Goal: Task Accomplishment & Management: Manage account settings

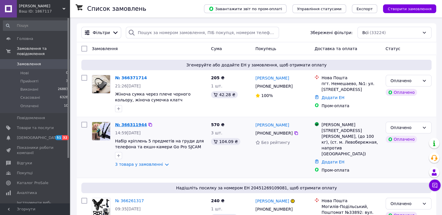
click at [120, 124] on link "№ 366311944" at bounding box center [131, 124] width 32 height 5
click at [137, 77] on link "№ 366371714" at bounding box center [131, 77] width 32 height 5
click at [21, 160] on span "Відгуки" at bounding box center [24, 162] width 15 height 5
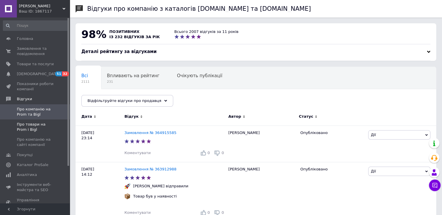
click at [28, 123] on span "Про товари на Prom і Bigl" at bounding box center [35, 127] width 37 height 10
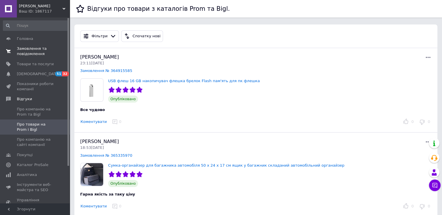
click at [35, 53] on span "Замовлення та повідомлення" at bounding box center [35, 51] width 37 height 10
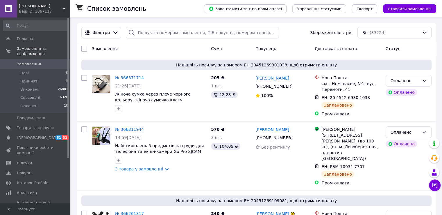
click at [67, 8] on div "Смарт Маркет Ваш ID: 1867117" at bounding box center [43, 8] width 53 height 17
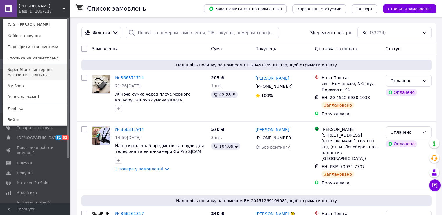
click at [42, 75] on link "Super Store - интернет магазин выгодных ..." at bounding box center [35, 72] width 64 height 16
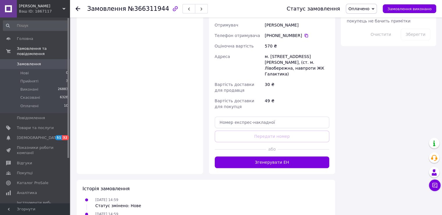
scroll to position [404, 0]
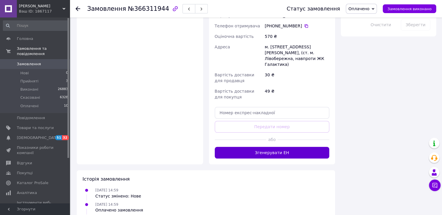
click at [245, 147] on button "Згенерувати ЕН" at bounding box center [272, 153] width 115 height 12
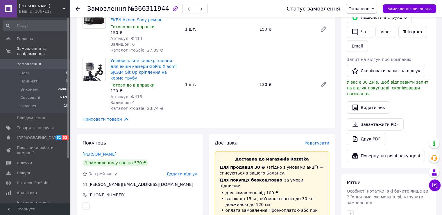
scroll to position [110, 0]
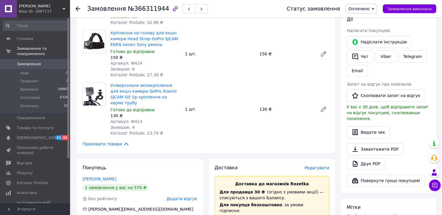
click at [151, 10] on span "№366311944" at bounding box center [148, 8] width 41 height 7
copy span "366311944"
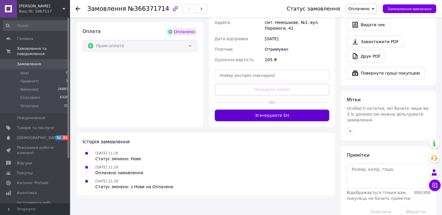
click at [242, 111] on button "Згенерувати ЕН" at bounding box center [272, 115] width 115 height 12
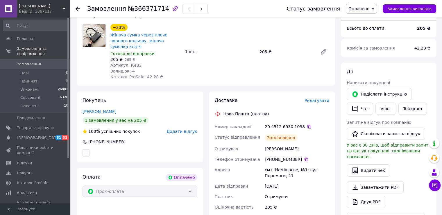
click at [149, 10] on span "№366371714" at bounding box center [148, 8] width 41 height 7
copy span "366371714"
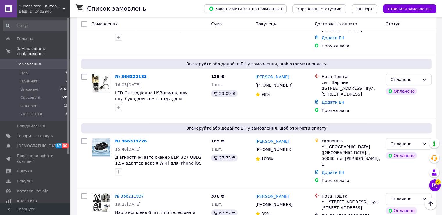
scroll to position [320, 0]
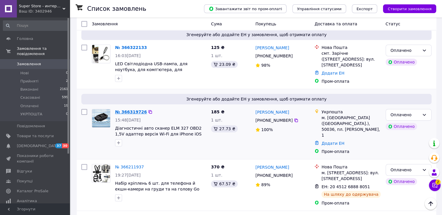
click at [139, 109] on link "№ 366319726" at bounding box center [131, 111] width 32 height 5
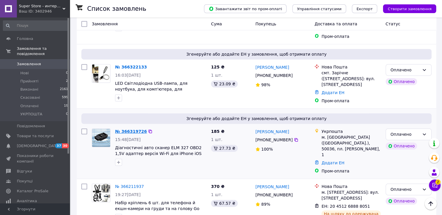
scroll to position [291, 0]
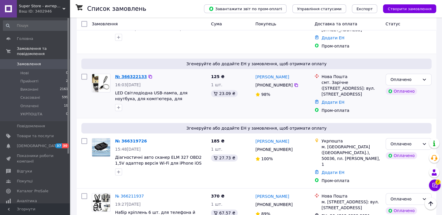
click at [134, 74] on link "№ 366322133" at bounding box center [131, 76] width 32 height 5
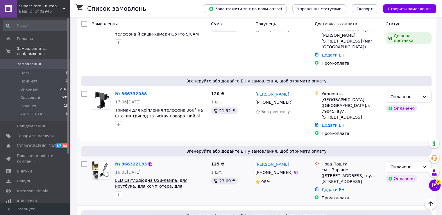
scroll to position [203, 0]
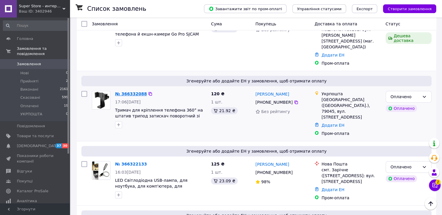
click at [133, 91] on link "№ 366332088" at bounding box center [131, 93] width 32 height 5
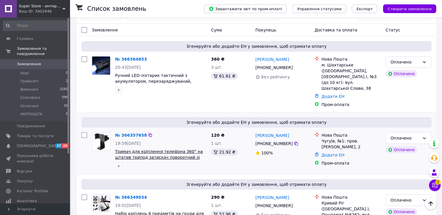
scroll to position [0, 0]
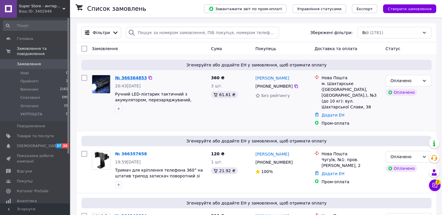
click at [134, 79] on link "№ 366364853" at bounding box center [131, 77] width 32 height 5
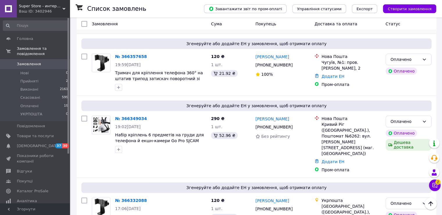
scroll to position [87, 0]
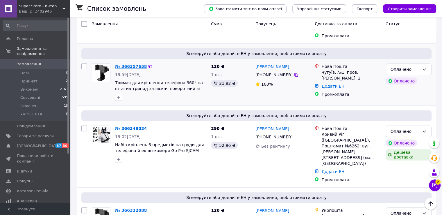
click at [136, 68] on link "№ 366357658" at bounding box center [131, 66] width 32 height 5
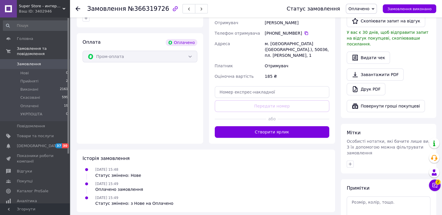
scroll to position [145, 0]
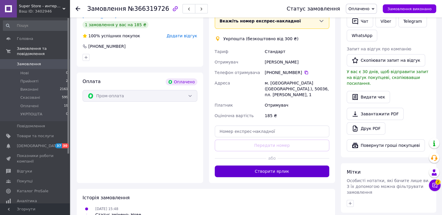
click at [229, 171] on button "Створити ярлик" at bounding box center [272, 171] width 115 height 12
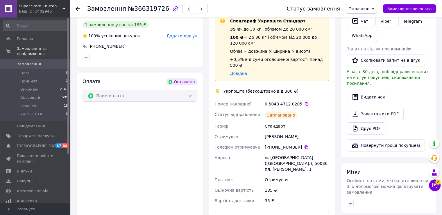
scroll to position [58, 0]
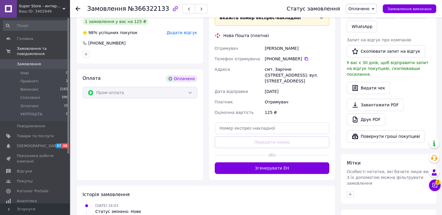
scroll to position [203, 0]
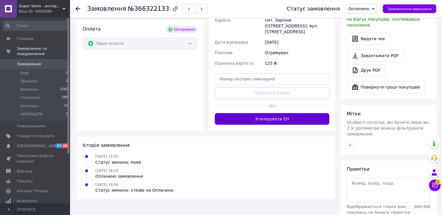
click at [258, 115] on button "Згенерувати ЕН" at bounding box center [272, 119] width 115 height 12
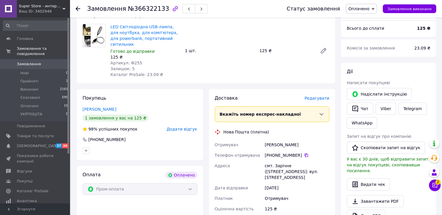
scroll to position [58, 0]
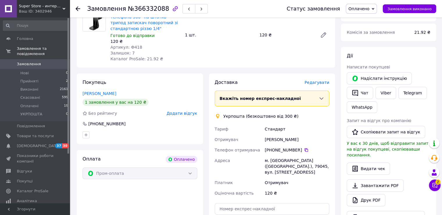
scroll to position [58, 0]
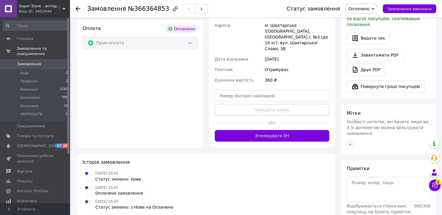
scroll to position [219, 0]
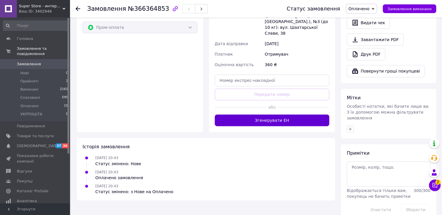
click at [239, 114] on button "Згенерувати ЕН" at bounding box center [272, 120] width 115 height 12
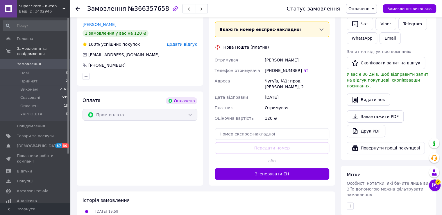
scroll to position [145, 0]
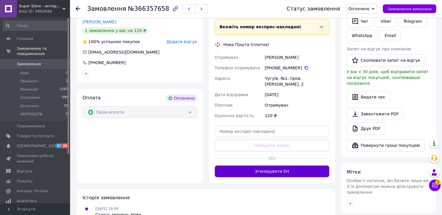
click at [275, 169] on button "Згенерувати ЕН" at bounding box center [272, 171] width 115 height 12
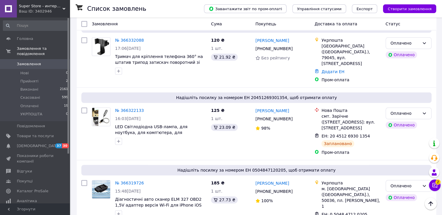
scroll to position [262, 0]
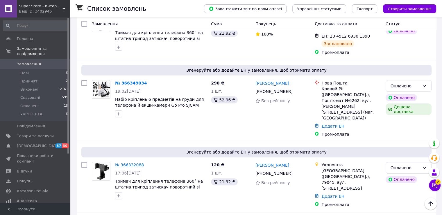
scroll to position [174, 0]
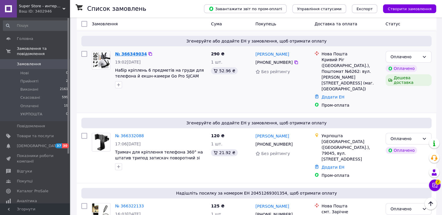
click at [134, 51] on link "№ 366349034" at bounding box center [131, 53] width 32 height 5
click at [123, 133] on link "№ 366332088" at bounding box center [129, 135] width 29 height 5
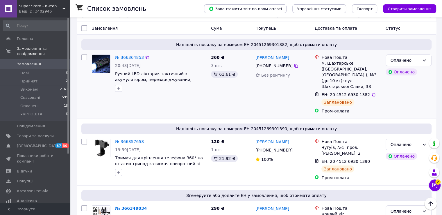
scroll to position [0, 0]
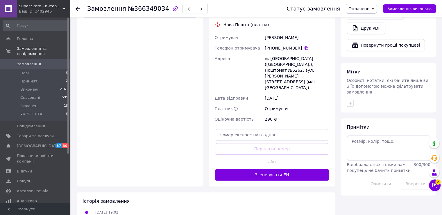
scroll to position [245, 0]
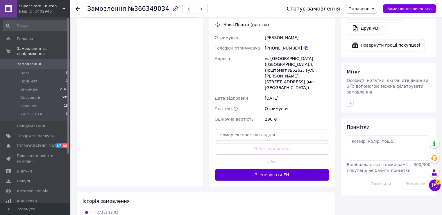
click at [271, 169] on button "Згенерувати ЕН" at bounding box center [272, 175] width 115 height 12
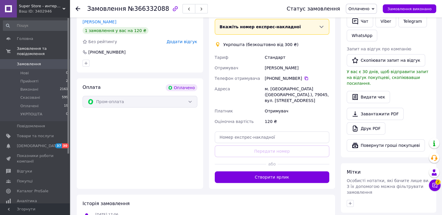
scroll to position [203, 0]
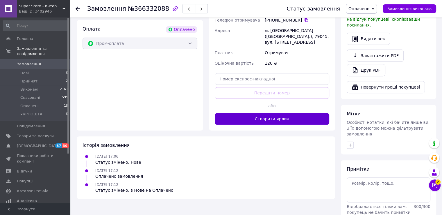
click at [248, 115] on button "Створити ярлик" at bounding box center [272, 119] width 115 height 12
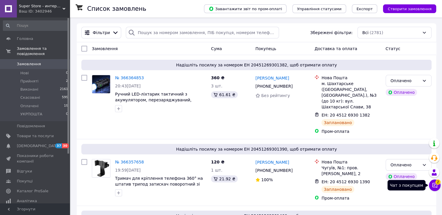
click at [440, 185] on button "Чат з покупцем 2" at bounding box center [435, 185] width 12 height 12
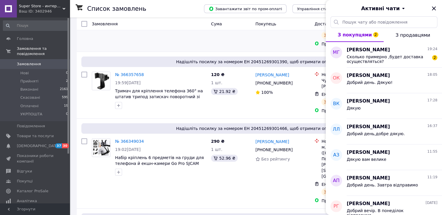
scroll to position [116, 0]
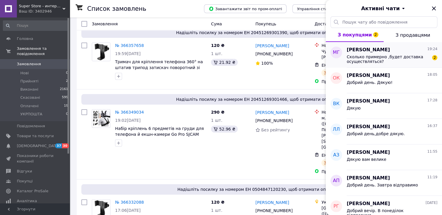
click at [372, 57] on span "Сколько примерно ,будет доставка осуществляться?" at bounding box center [388, 58] width 83 height 9
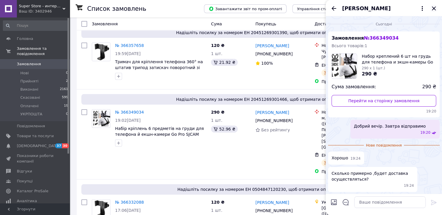
click at [431, 9] on icon "Закрити" at bounding box center [434, 8] width 7 height 7
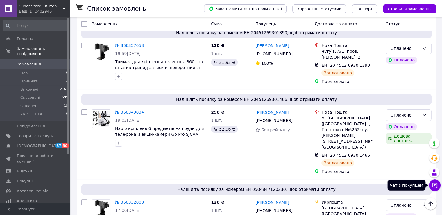
click at [433, 186] on icon at bounding box center [435, 185] width 5 height 5
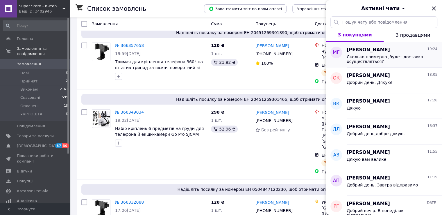
click at [378, 63] on div "Мирослав Гунько 19:24 Сколько примерно ,будет доставка осуществляться?" at bounding box center [394, 55] width 95 height 26
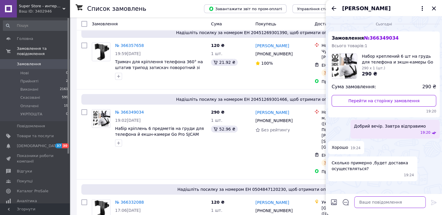
click at [373, 198] on textarea at bounding box center [390, 202] width 72 height 12
type textarea "1-2 дня"
click at [435, 8] on icon "Закрити" at bounding box center [434, 8] width 7 height 7
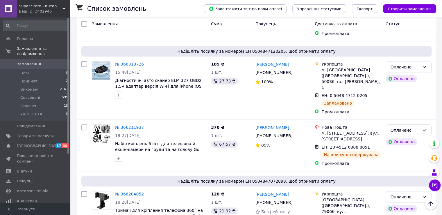
scroll to position [320, 0]
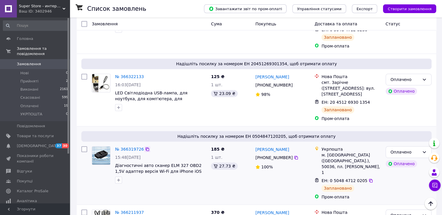
click at [145, 147] on icon at bounding box center [147, 149] width 5 height 5
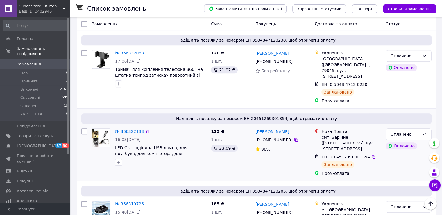
scroll to position [262, 0]
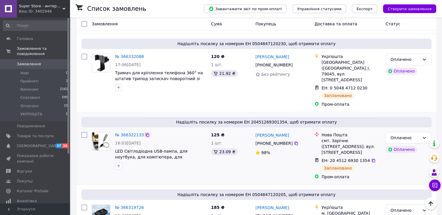
click at [145, 132] on icon at bounding box center [147, 134] width 5 height 5
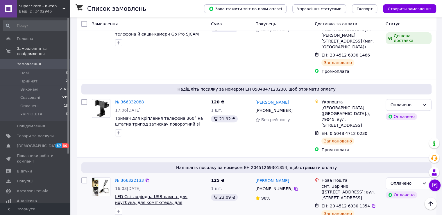
scroll to position [203, 0]
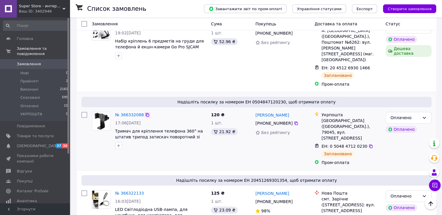
click at [146, 113] on icon at bounding box center [147, 114] width 3 height 3
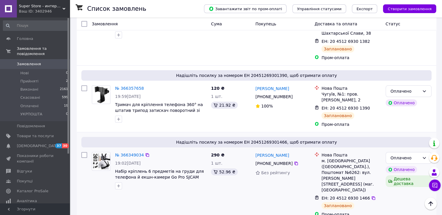
scroll to position [116, 0]
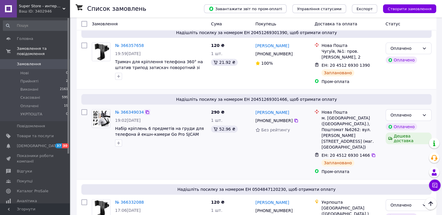
click at [146, 110] on icon at bounding box center [147, 111] width 3 height 3
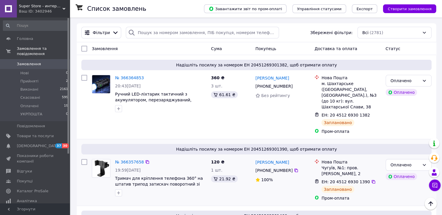
scroll to position [29, 0]
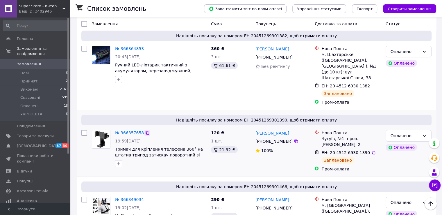
click at [146, 132] on icon at bounding box center [147, 132] width 3 height 3
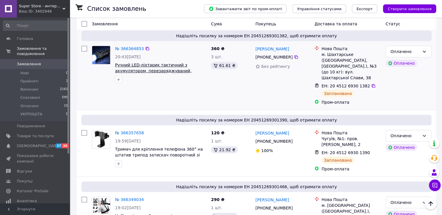
scroll to position [0, 0]
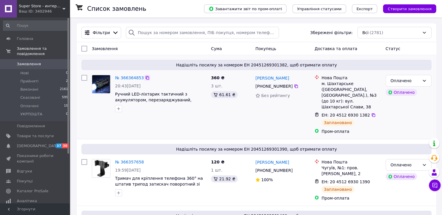
click at [145, 78] on icon at bounding box center [147, 77] width 5 height 5
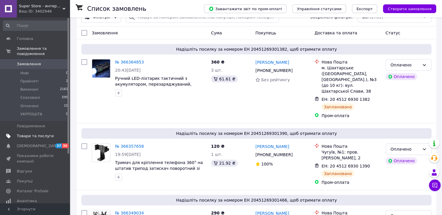
scroll to position [29, 0]
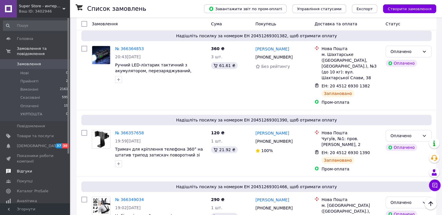
click at [18, 168] on span "Відгуки" at bounding box center [24, 170] width 15 height 5
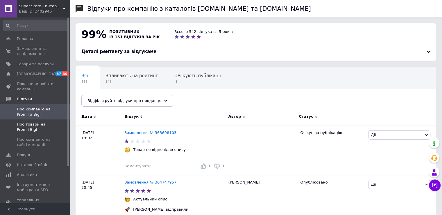
click at [23, 130] on span "Про товари на Prom і Bigl" at bounding box center [35, 127] width 37 height 10
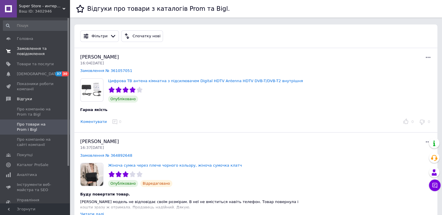
click at [34, 51] on span "Замовлення та повідомлення" at bounding box center [35, 51] width 37 height 10
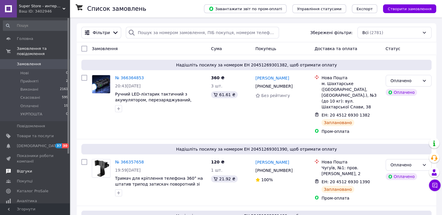
click at [22, 168] on span "Відгуки" at bounding box center [24, 170] width 15 height 5
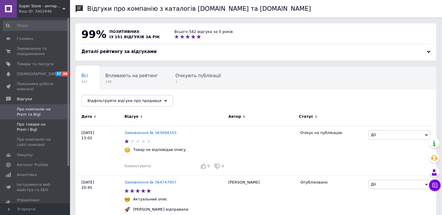
click at [34, 129] on span "Про товари на Prom і Bigl" at bounding box center [35, 127] width 37 height 10
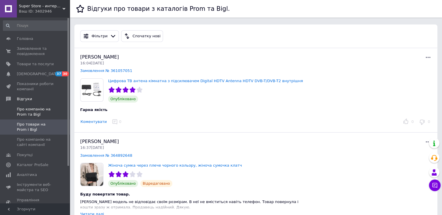
click at [35, 110] on span "Про компанію на Prom та Bigl" at bounding box center [35, 111] width 37 height 10
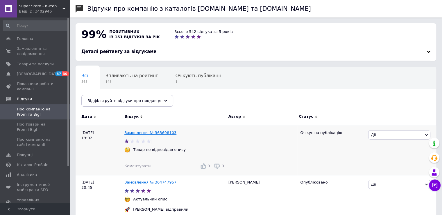
click at [137, 132] on link "Замовлення № 363698103" at bounding box center [150, 132] width 52 height 4
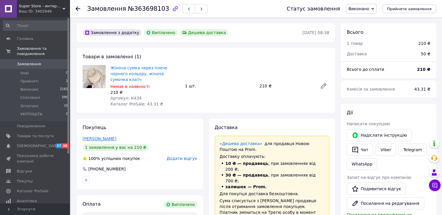
click at [101, 136] on link "[PERSON_NAME]" at bounding box center [100, 138] width 34 height 5
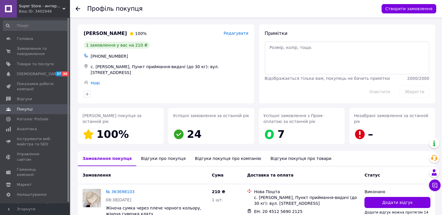
click at [161, 159] on div "Відгуки про покупця" at bounding box center [163, 158] width 54 height 15
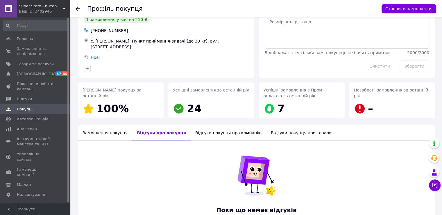
scroll to position [62, 0]
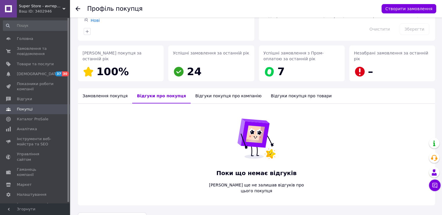
click at [109, 92] on div "Замовлення покупця" at bounding box center [105, 95] width 54 height 15
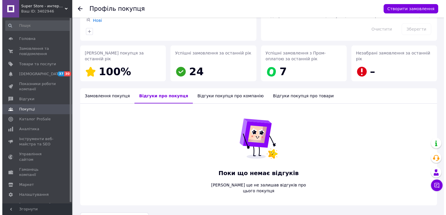
scroll to position [44, 0]
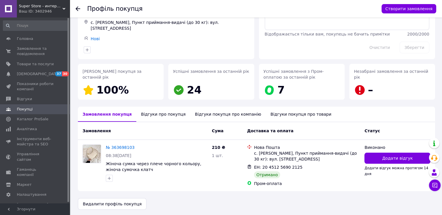
click at [144, 111] on div "Відгуки про покупця" at bounding box center [163, 113] width 54 height 15
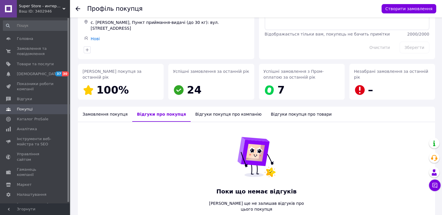
click at [108, 112] on div "Замовлення покупця" at bounding box center [105, 113] width 54 height 15
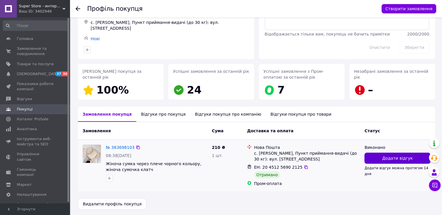
click at [393, 158] on span "Додати відгук" at bounding box center [397, 158] width 31 height 6
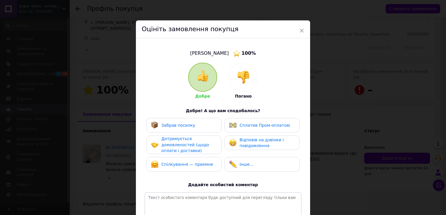
click at [247, 74] on img at bounding box center [243, 77] width 13 height 13
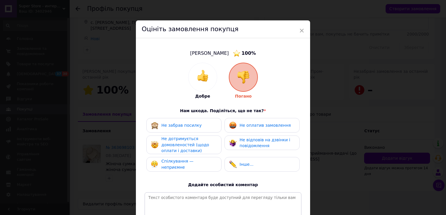
click at [188, 149] on span "Не дотримується домовленостей (щодо оплати і доставки)" at bounding box center [186, 144] width 48 height 17
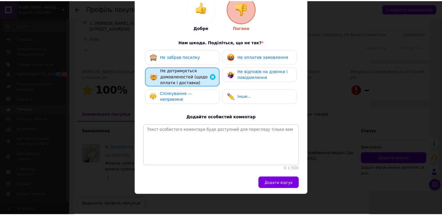
scroll to position [74, 0]
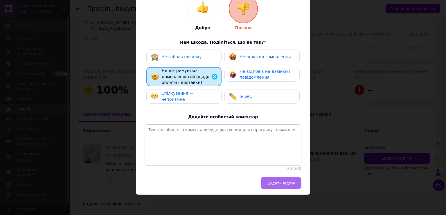
click at [281, 181] on span "Додати відгук" at bounding box center [281, 183] width 28 height 4
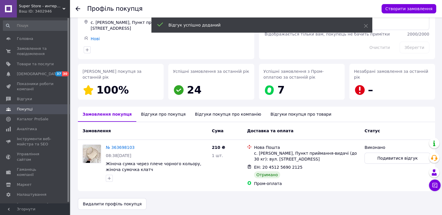
click at [154, 113] on div "Відгуки про покупця" at bounding box center [163, 113] width 54 height 15
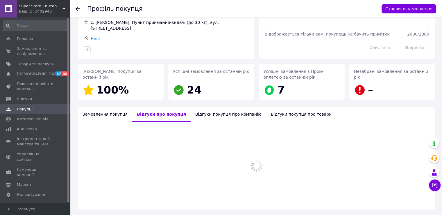
click at [191, 113] on div "Відгуки покупця про компанію" at bounding box center [229, 113] width 76 height 15
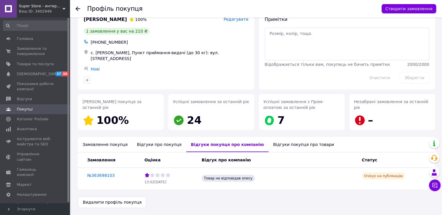
scroll to position [12, 0]
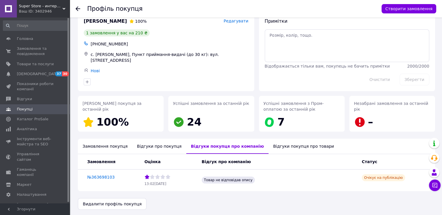
click at [269, 141] on div "Відгуки покупця про товари" at bounding box center [304, 145] width 70 height 15
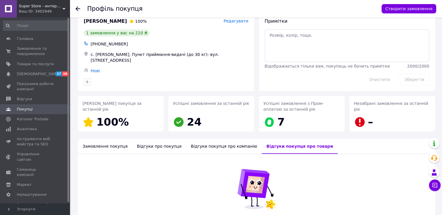
click at [159, 148] on div "Відгуки про покупця" at bounding box center [159, 145] width 54 height 15
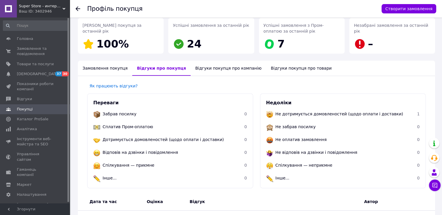
click at [95, 148] on ul "Забрав посилку 0 Сплатив Пром-оплатою 0 Дотримується домовленостей (щодо оплати…" at bounding box center [170, 146] width 154 height 77
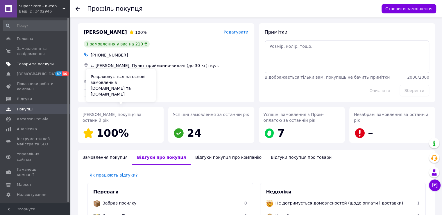
scroll to position [0, 0]
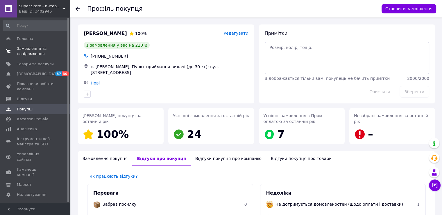
click at [29, 54] on span "Замовлення та повідомлення" at bounding box center [35, 51] width 37 height 10
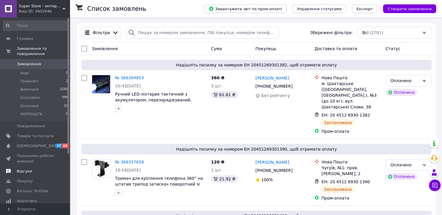
click at [22, 168] on span "Відгуки" at bounding box center [24, 170] width 15 height 5
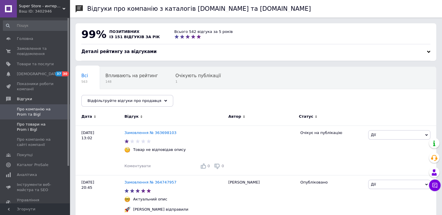
click at [43, 128] on span "Про товари на Prom і Bigl" at bounding box center [35, 127] width 37 height 10
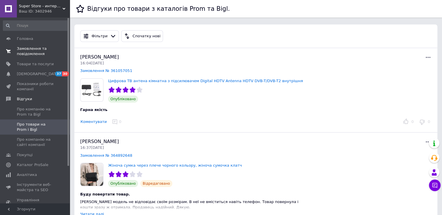
click at [24, 47] on span "Замовлення та повідомлення" at bounding box center [35, 51] width 37 height 10
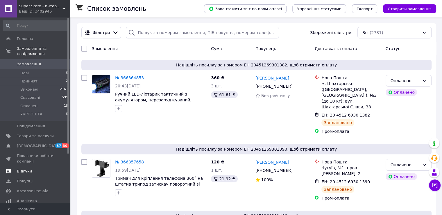
click at [24, 168] on link "Відгуки" at bounding box center [36, 171] width 72 height 10
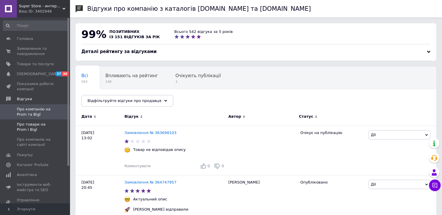
click at [33, 124] on span "Про товари на Prom і Bigl" at bounding box center [35, 127] width 37 height 10
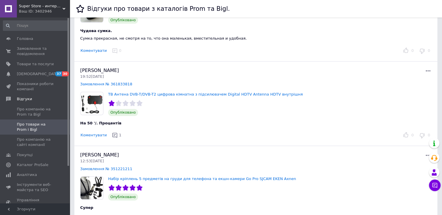
scroll to position [465, 0]
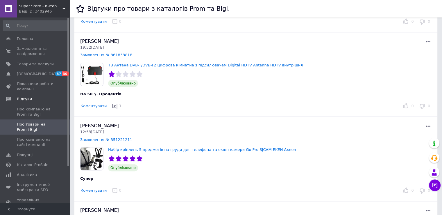
click at [97, 108] on div "Коментувати 1" at bounding box center [238, 105] width 321 height 9
click at [99, 104] on button "Коментувати" at bounding box center [93, 106] width 27 height 6
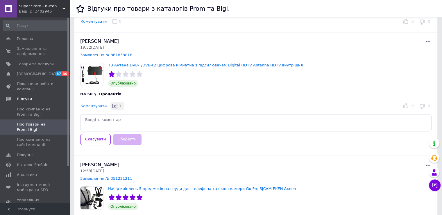
click at [112, 103] on icon "button" at bounding box center [115, 106] width 6 height 6
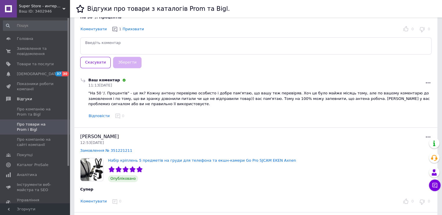
scroll to position [552, 0]
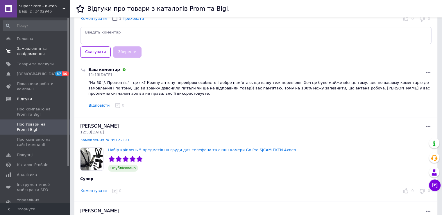
click at [24, 48] on span "Замовлення та повідомлення" at bounding box center [35, 51] width 37 height 10
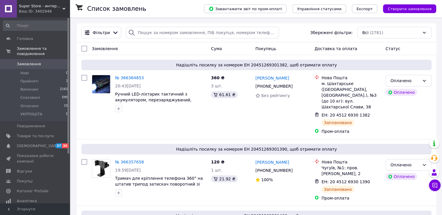
click at [65, 7] on icon at bounding box center [63, 8] width 3 height 3
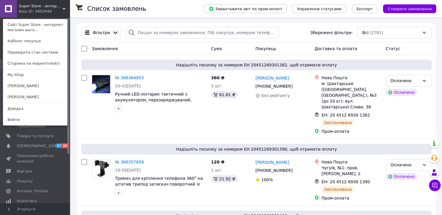
click at [19, 98] on link "[PERSON_NAME]" at bounding box center [35, 96] width 64 height 11
